Goal: Complete application form

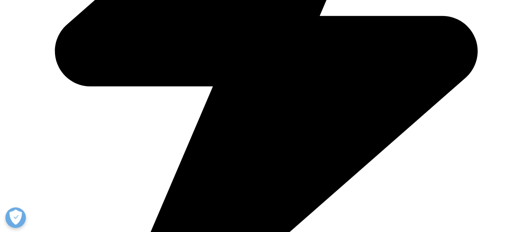
scroll to position [444, 0]
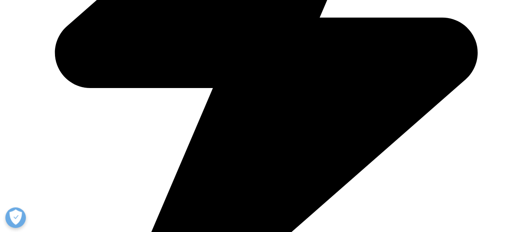
type input "Samy"
type input "SADEK"
type input "[EMAIL_ADDRESS][DOMAIN_NAME]"
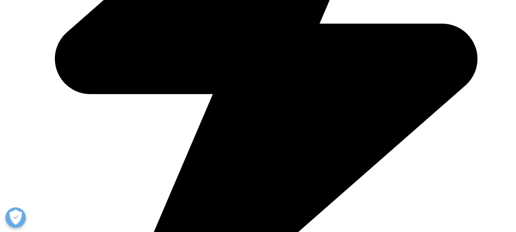
type input "Menarini"
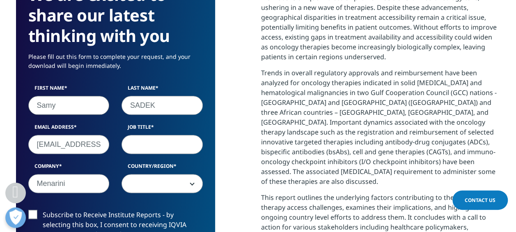
select select "[GEOGRAPHIC_DATA]"
click at [151, 144] on input "Job Title" at bounding box center [162, 144] width 81 height 19
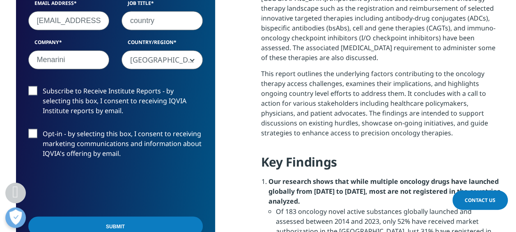
scroll to position [568, 0]
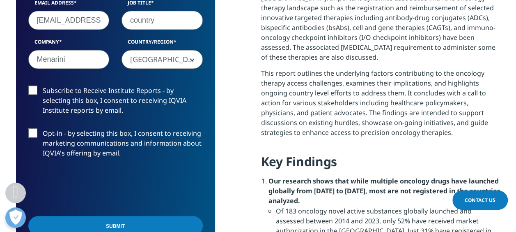
type input "country"
click at [33, 91] on label "Subscribe to Receive Institute Reports - by selecting this box, I consent to re…" at bounding box center [115, 102] width 175 height 34
click at [43, 85] on input "Subscribe to Receive Institute Reports - by selecting this box, I consent to re…" at bounding box center [43, 85] width 0 height 0
click at [36, 136] on label "Opt-in - by selecting this box, I consent to receiving marketing communications…" at bounding box center [115, 145] width 175 height 34
click at [43, 128] on input "Opt-in - by selecting this box, I consent to receiving marketing communications…" at bounding box center [43, 128] width 0 height 0
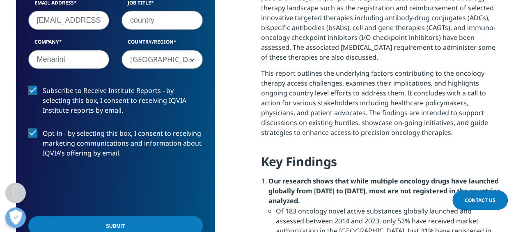
click at [117, 224] on input "Submit" at bounding box center [115, 225] width 175 height 19
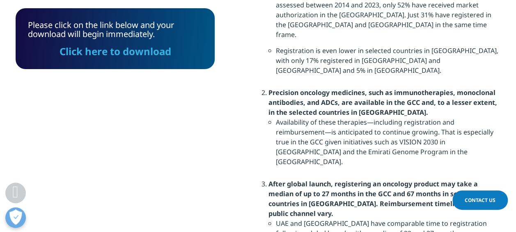
scroll to position [783, 0]
click at [100, 52] on link "Click here to download" at bounding box center [116, 51] width 112 height 14
